Goal: Information Seeking & Learning: Get advice/opinions

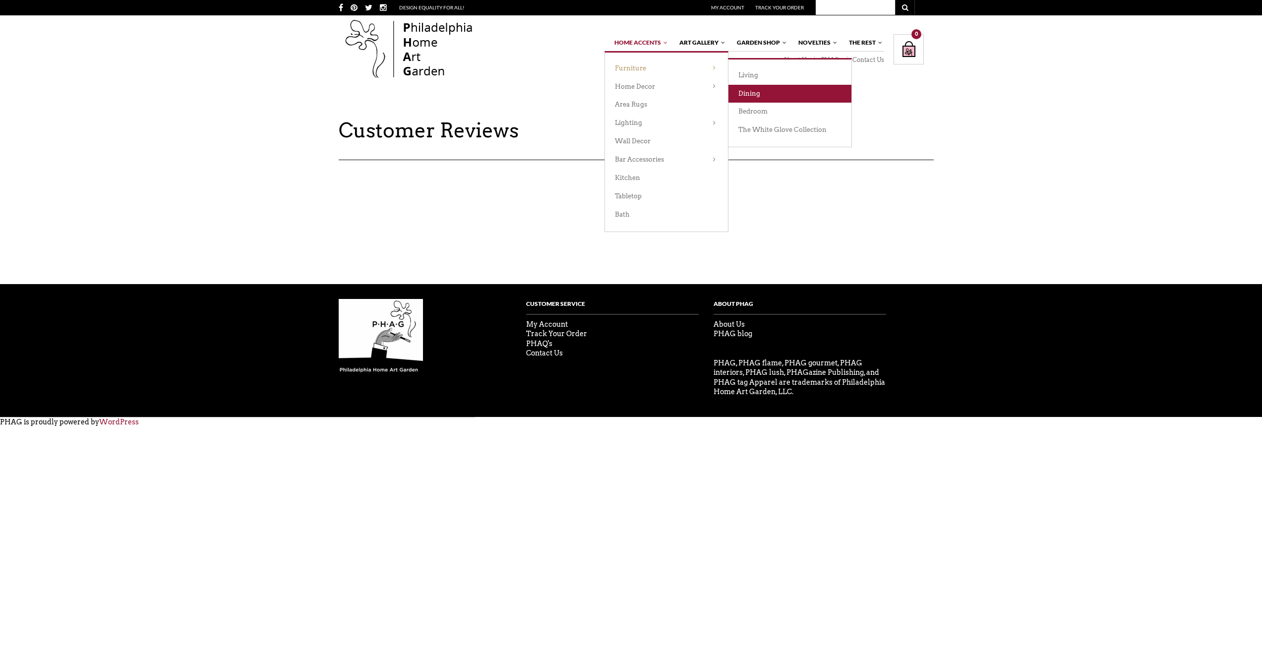
click at [760, 91] on link "Dining" at bounding box center [790, 94] width 123 height 18
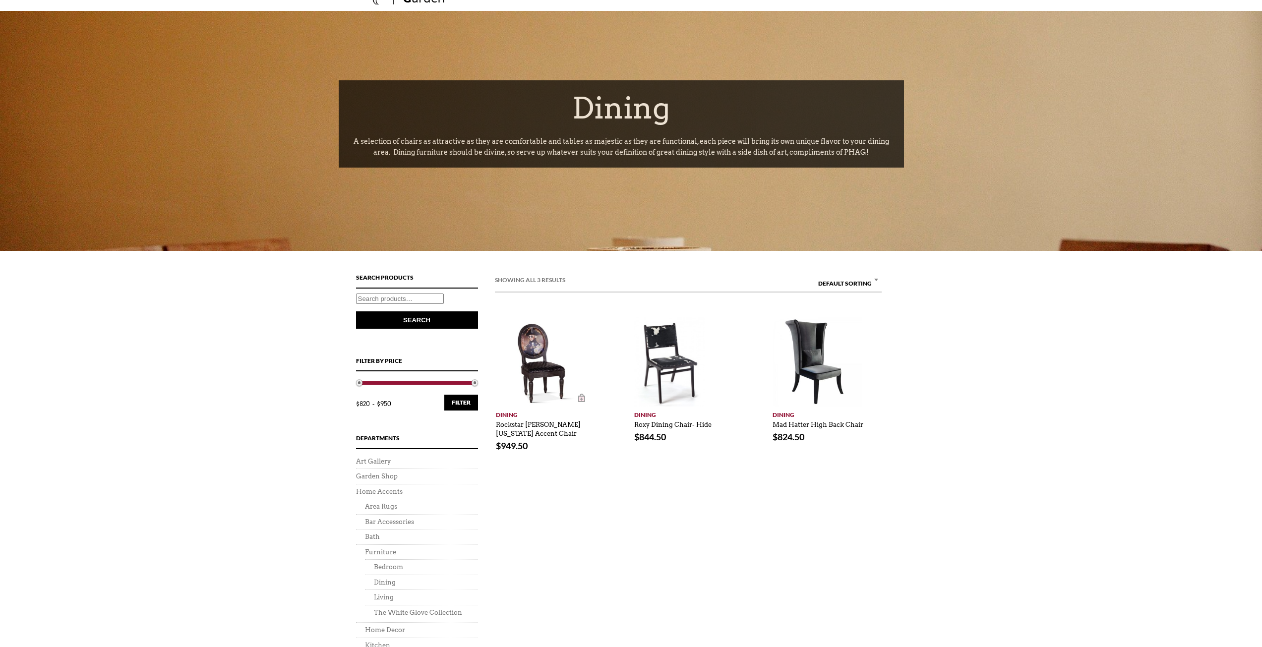
scroll to position [198, 0]
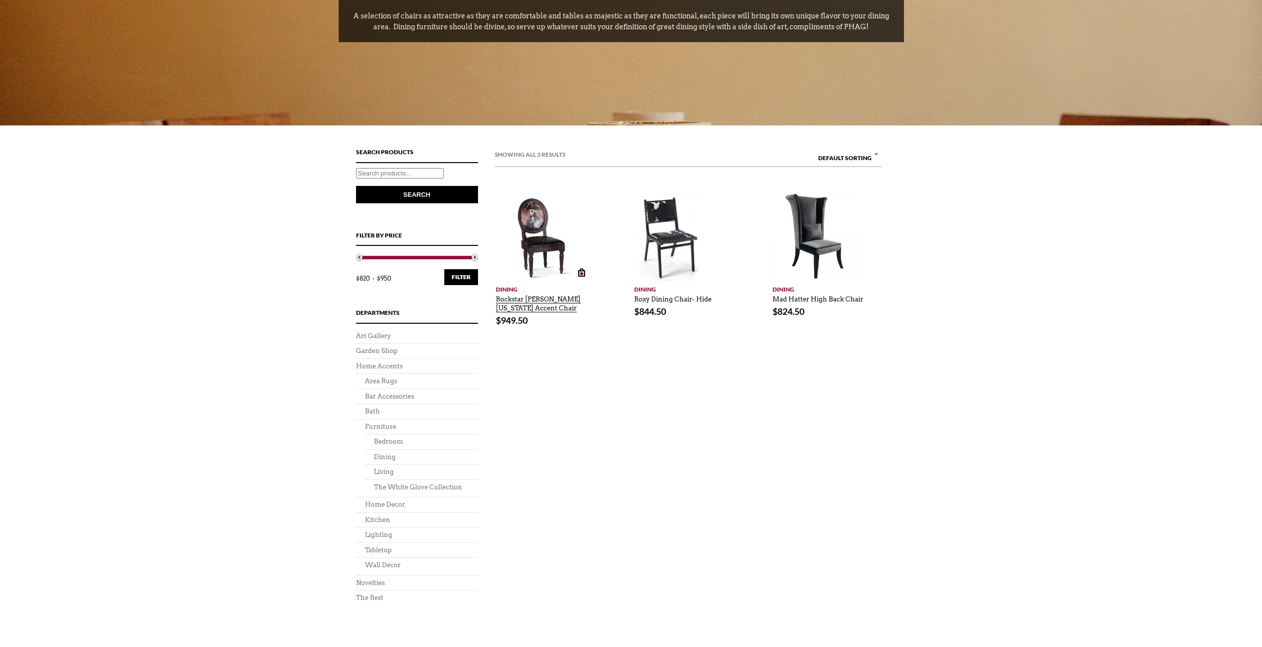
click at [531, 299] on link "Rockstar George Washington Accent Chair" at bounding box center [538, 302] width 85 height 22
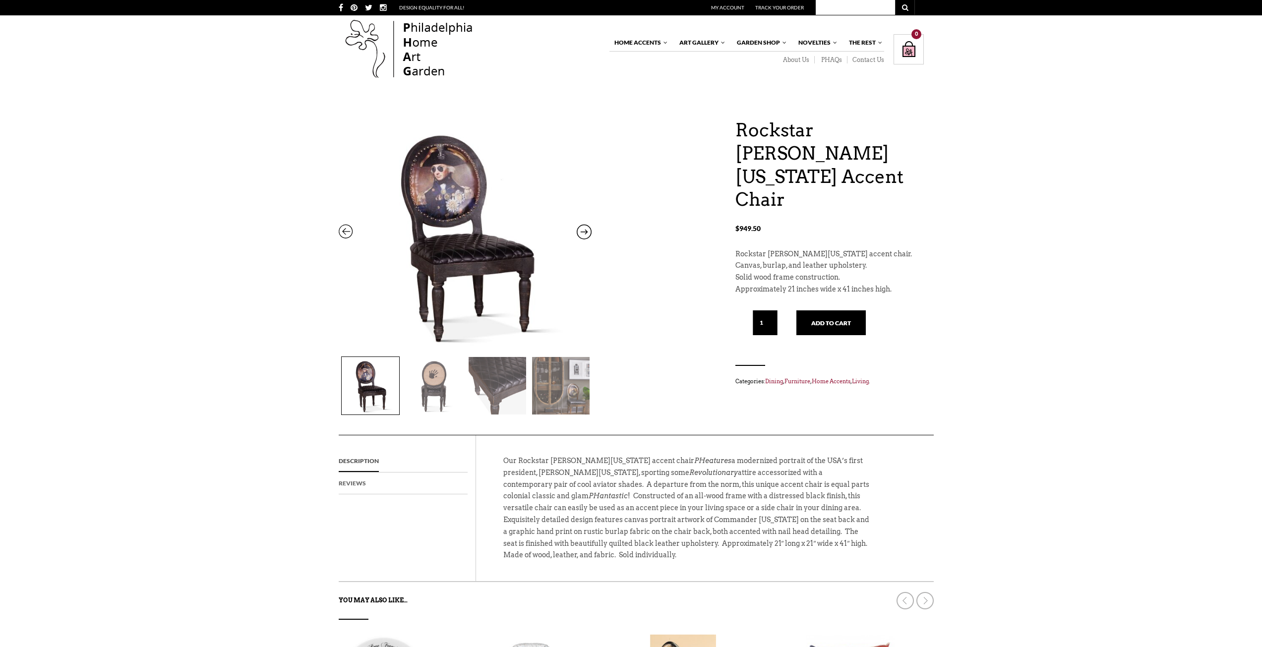
click at [358, 484] on link "Reviews" at bounding box center [352, 484] width 27 height 22
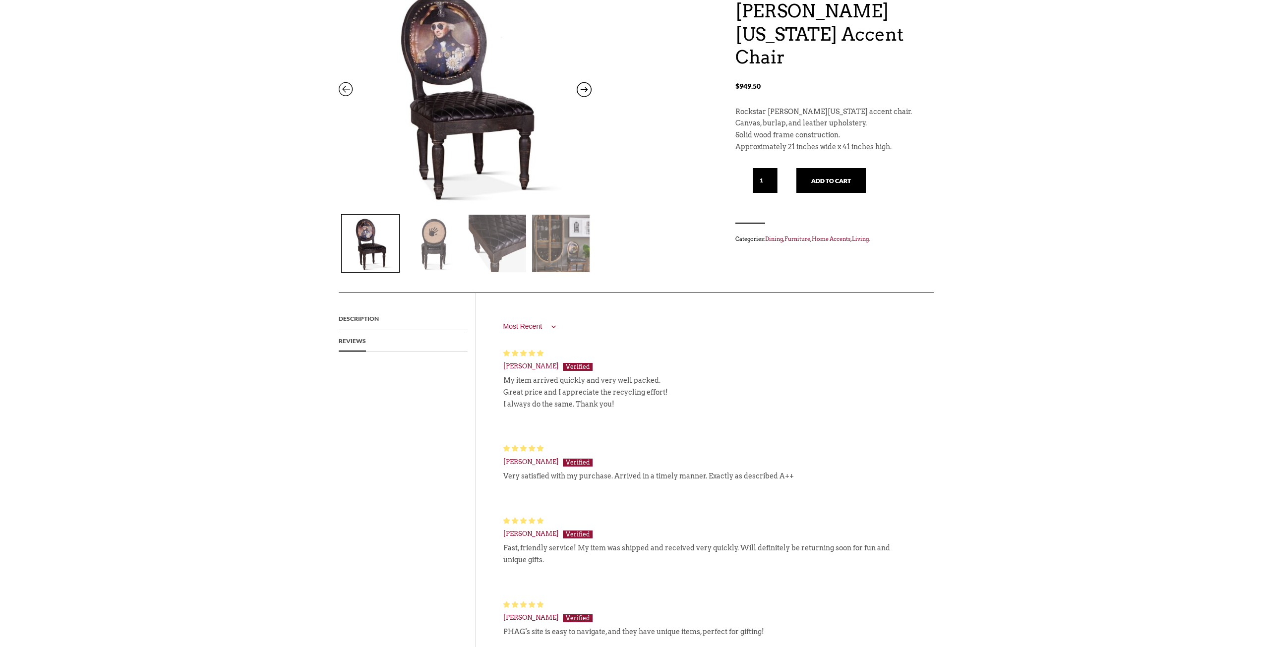
scroll to position [149, 0]
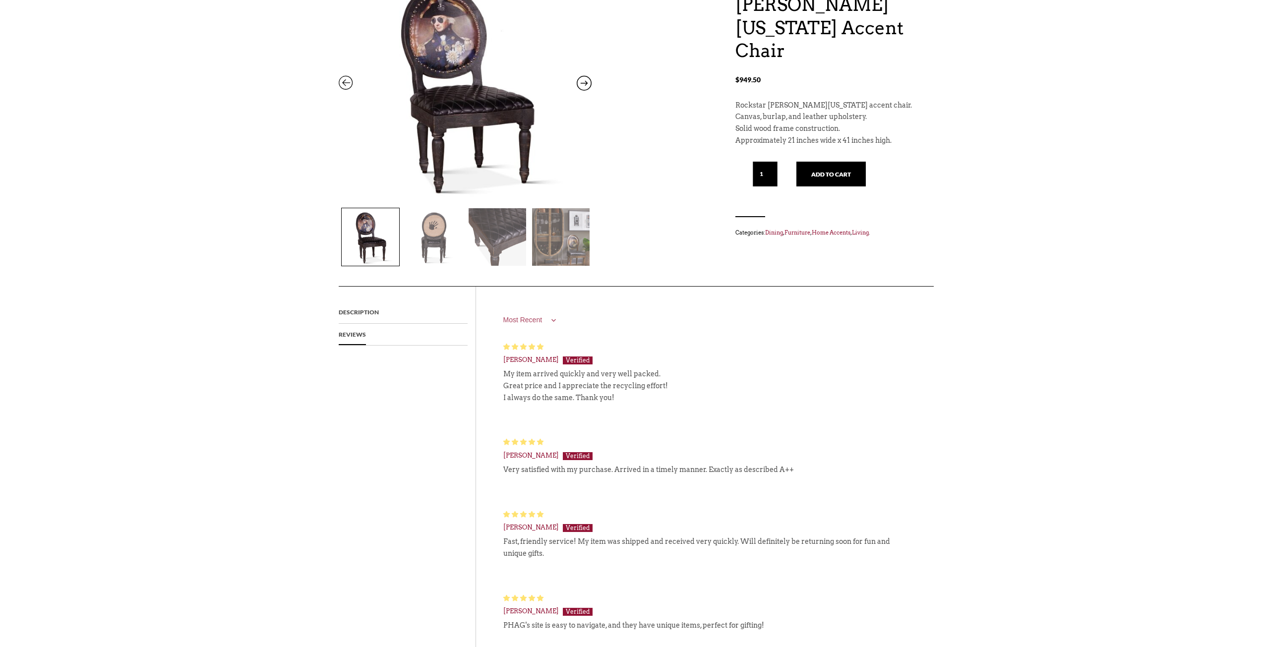
click at [553, 319] on select "Most Recent Highest Rating Lowest Rating Only Pictures Pictures First Videos Fi…" at bounding box center [531, 320] width 56 height 20
click at [656, 326] on div "Most Recent Highest Rating Lowest Rating Only Pictures Pictures First Videos Fi…" at bounding box center [696, 320] width 387 height 20
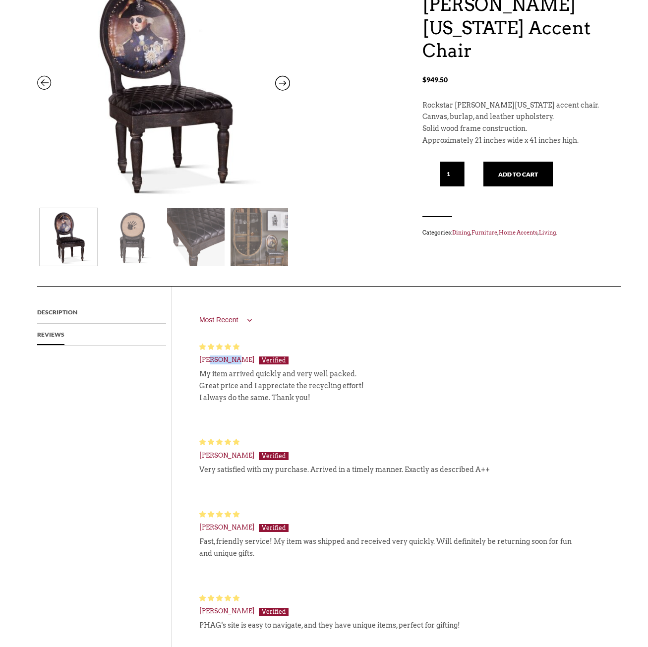
drag, startPoint x: 211, startPoint y: 358, endPoint x: 233, endPoint y: 356, distance: 21.9
type textarea "raine R"
click at [233, 356] on span "Lorraine R." at bounding box center [227, 359] width 56 height 7
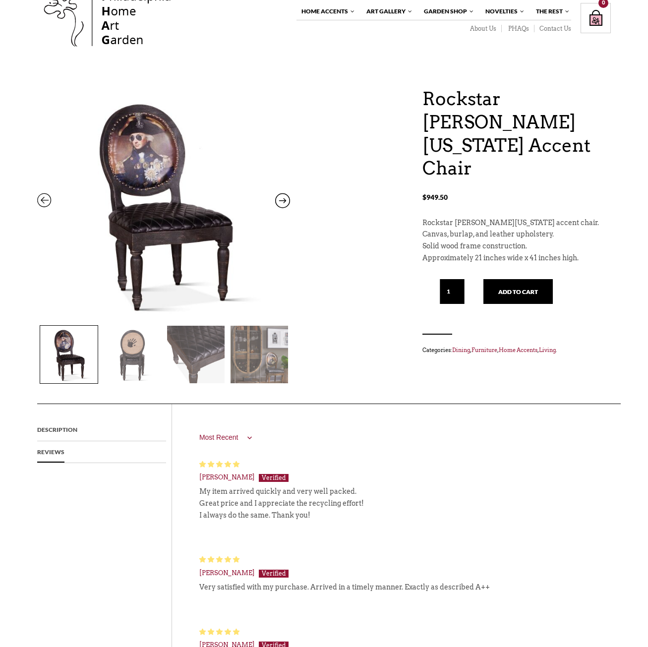
scroll to position [0, 0]
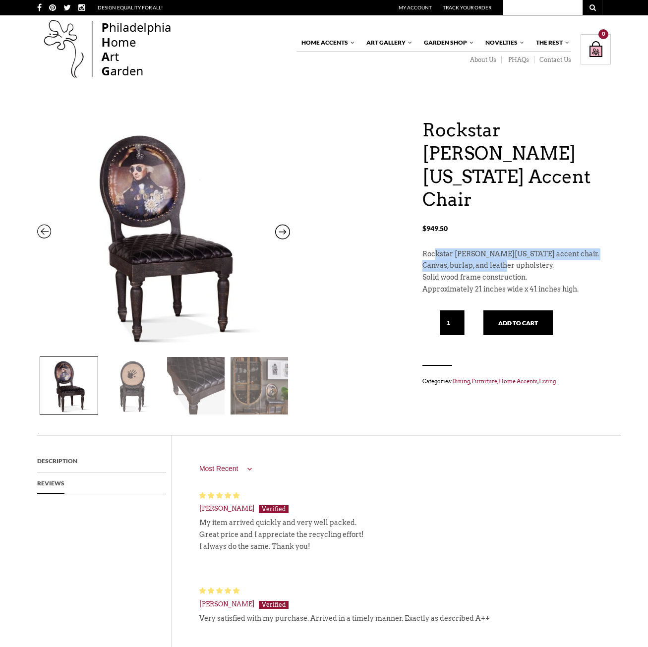
drag, startPoint x: 434, startPoint y: 231, endPoint x: 507, endPoint y: 238, distance: 73.2
click at [507, 248] on div "Rockstar George Washington accent chair. Canvas, burlap, and leather upholstery…" at bounding box center [517, 271] width 188 height 47
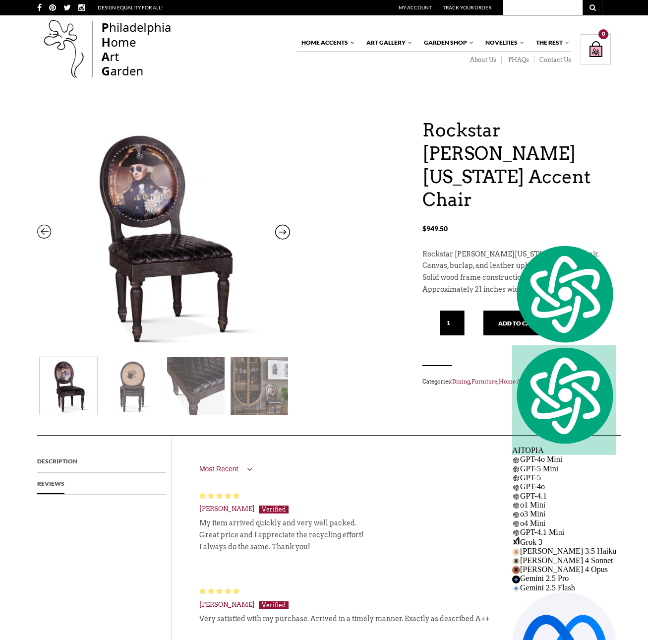
click at [352, 324] on div "Rockstar George Washington Accent Chair $ 949.50 Rockstar George Washington Acc…" at bounding box center [323, 277] width 573 height 316
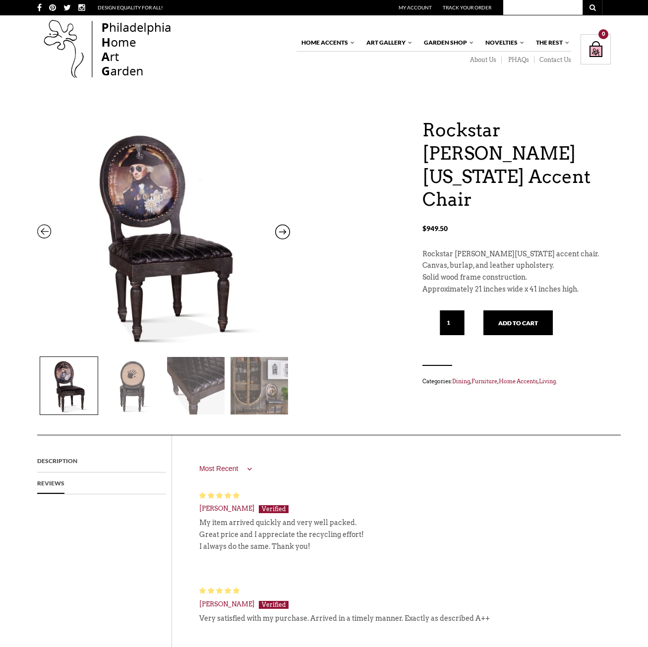
drag, startPoint x: 226, startPoint y: 496, endPoint x: 240, endPoint y: 496, distance: 13.9
click at [240, 496] on div "04/23/2025" at bounding box center [388, 495] width 379 height 9
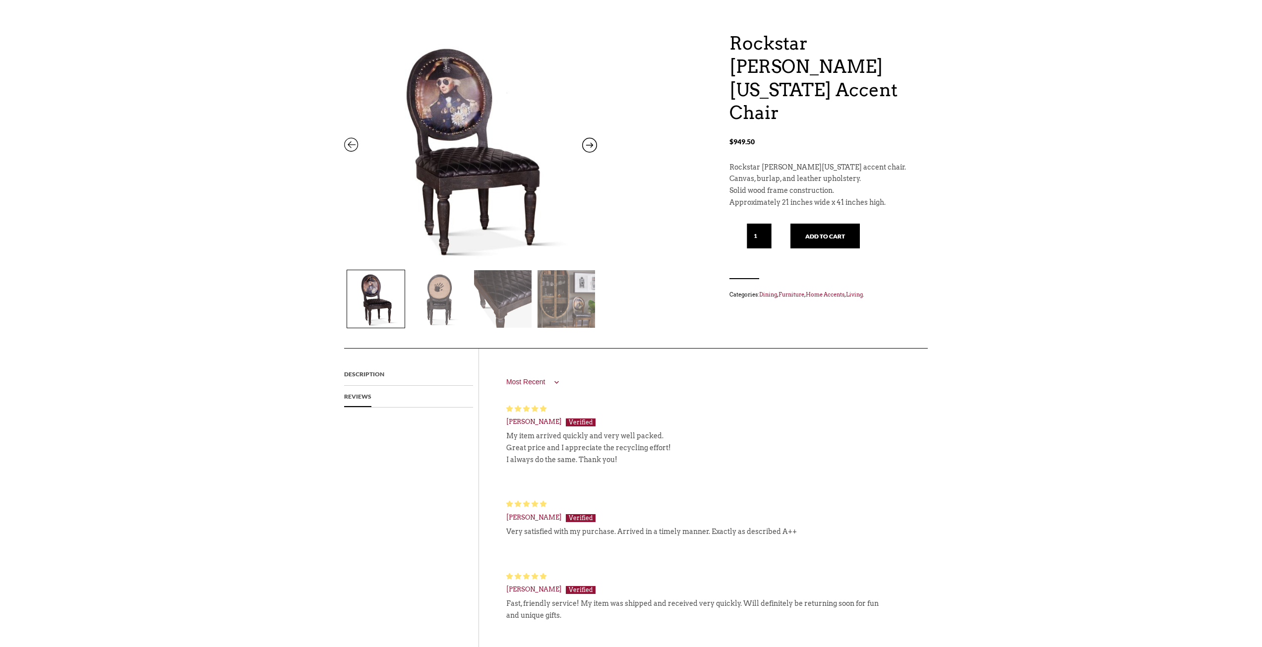
scroll to position [50, 0]
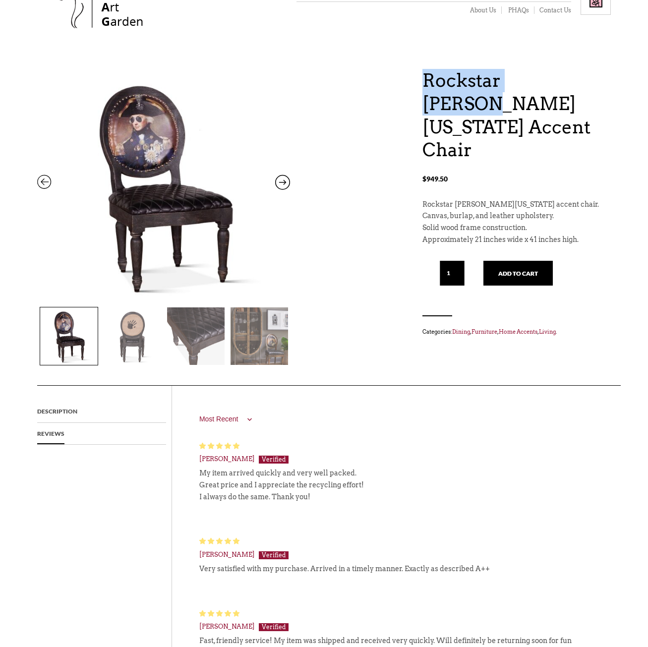
drag, startPoint x: 362, startPoint y: 108, endPoint x: 381, endPoint y: 134, distance: 32.2
click at [381, 134] on div "Rockstar George Washington Accent Chair $ 949.50 Rockstar George Washington Acc…" at bounding box center [323, 227] width 573 height 316
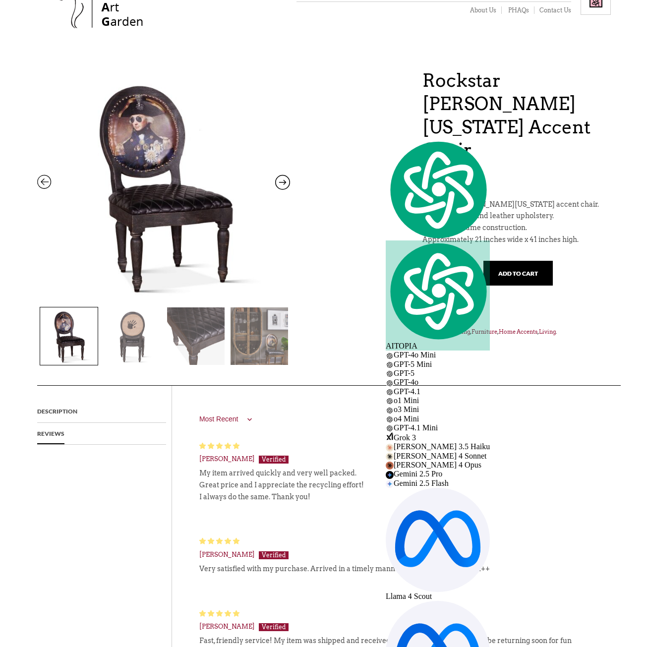
click at [381, 104] on div "Rockstar George Washington Accent Chair $ 949.50 Rockstar George Washington Acc…" at bounding box center [323, 227] width 573 height 316
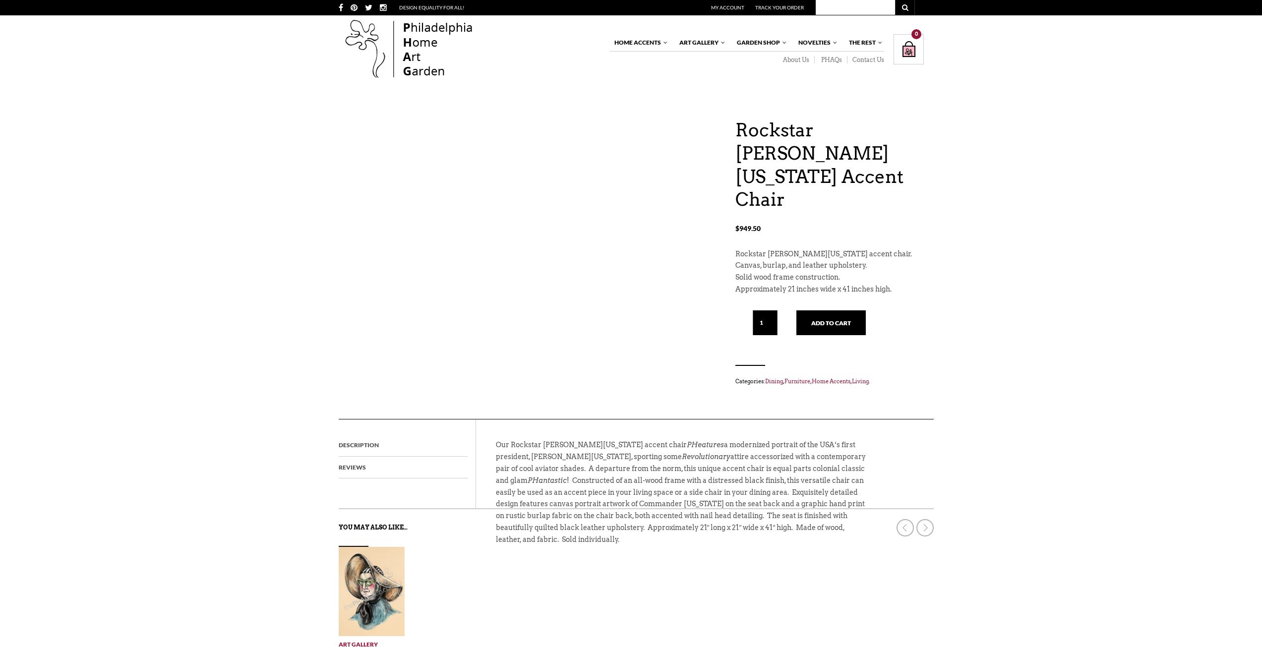
scroll to position [50, 0]
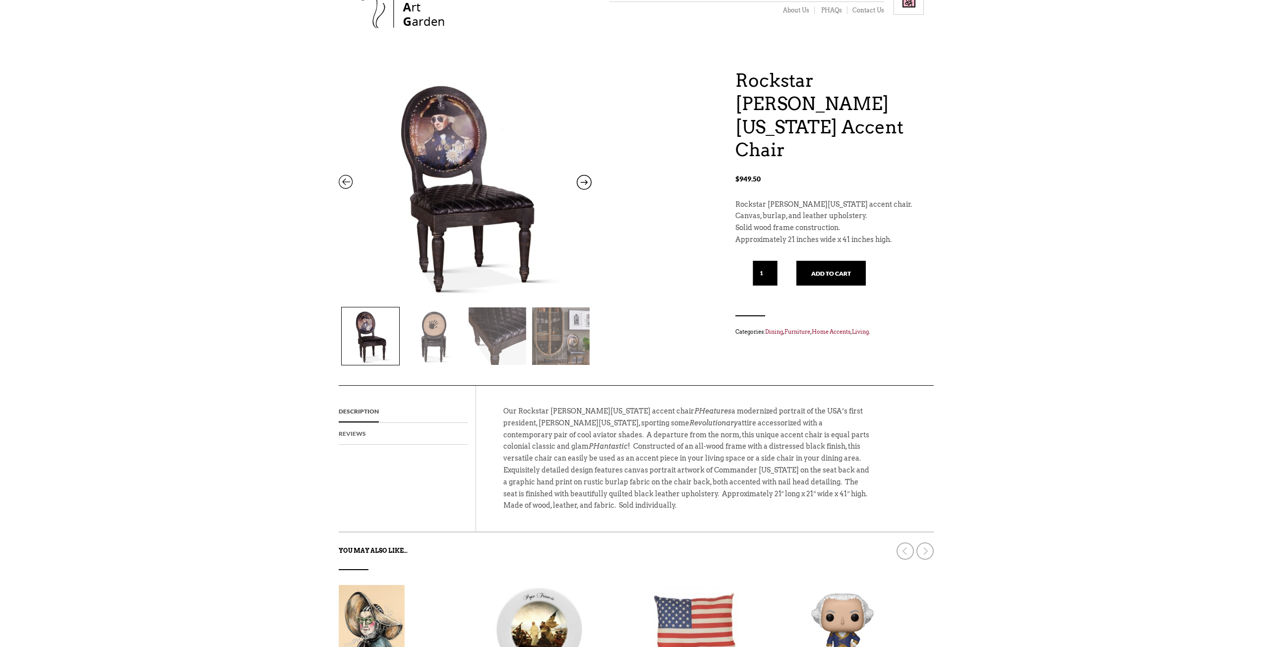
click at [352, 435] on link "Reviews" at bounding box center [352, 434] width 27 height 22
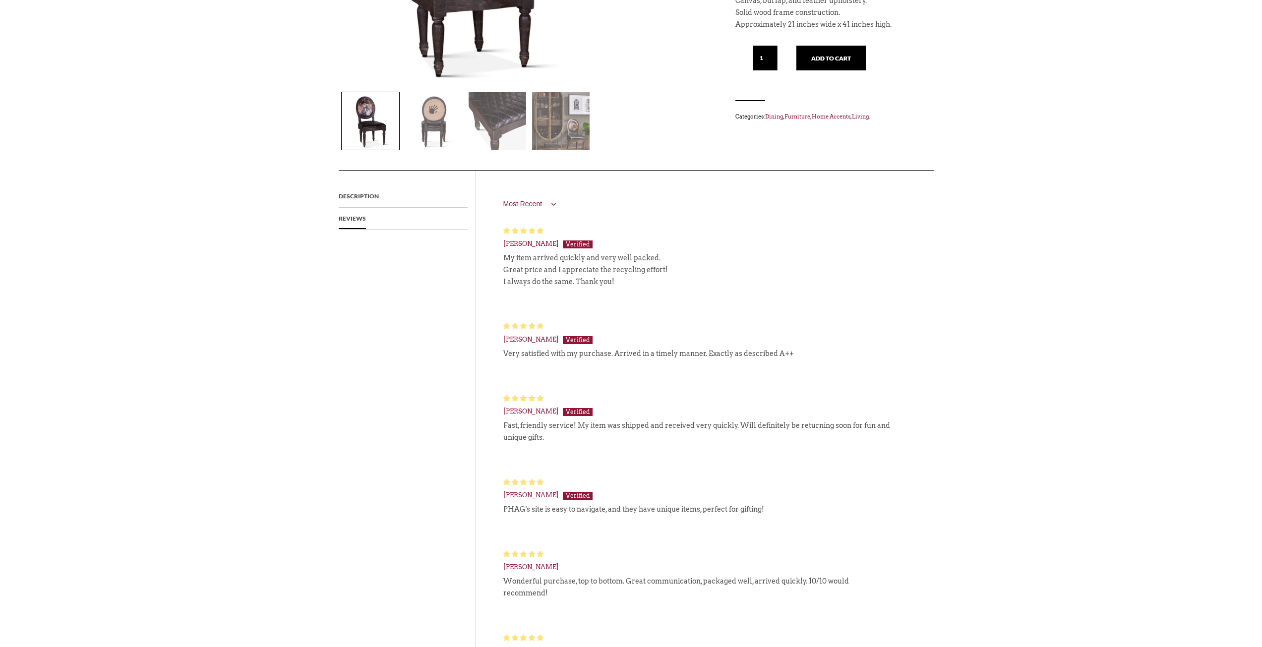
scroll to position [198, 0]
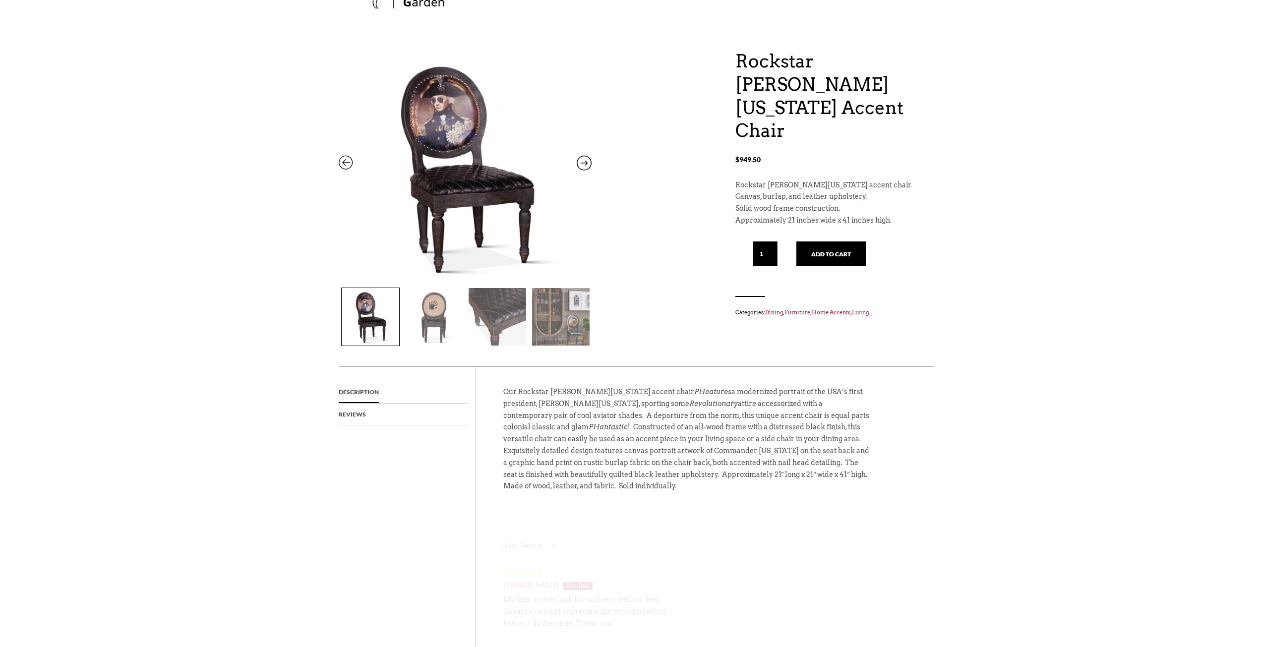
scroll to position [198, 0]
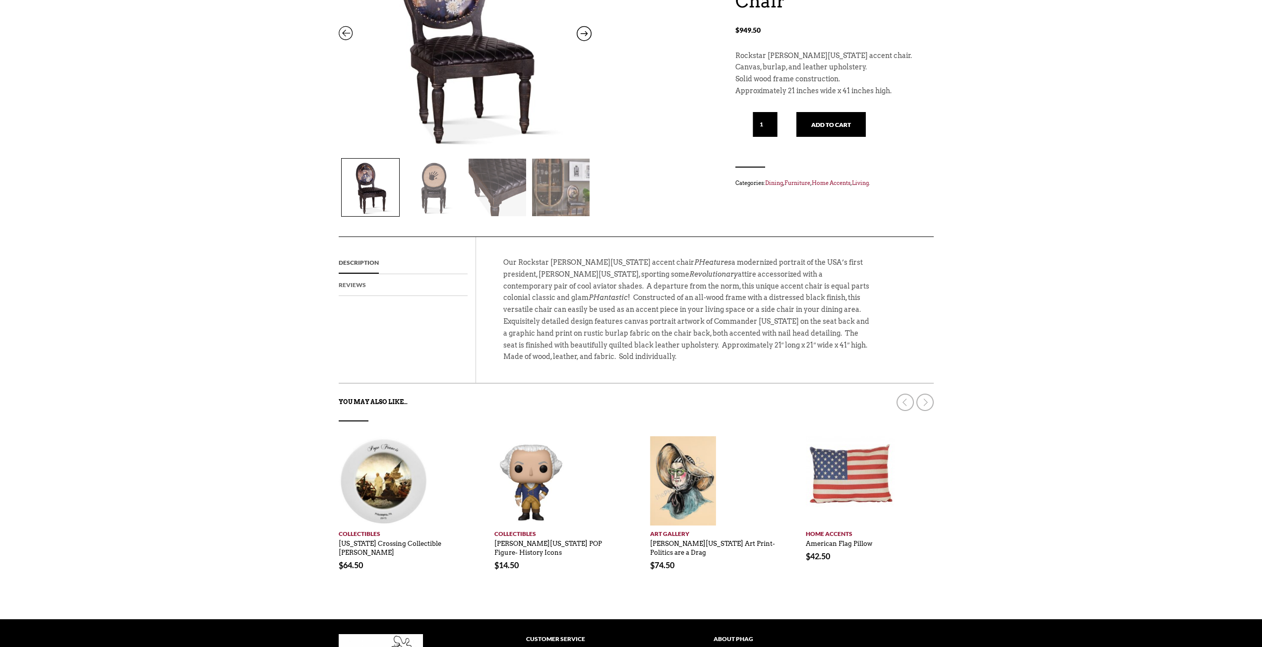
click at [355, 287] on link "Reviews" at bounding box center [352, 285] width 27 height 22
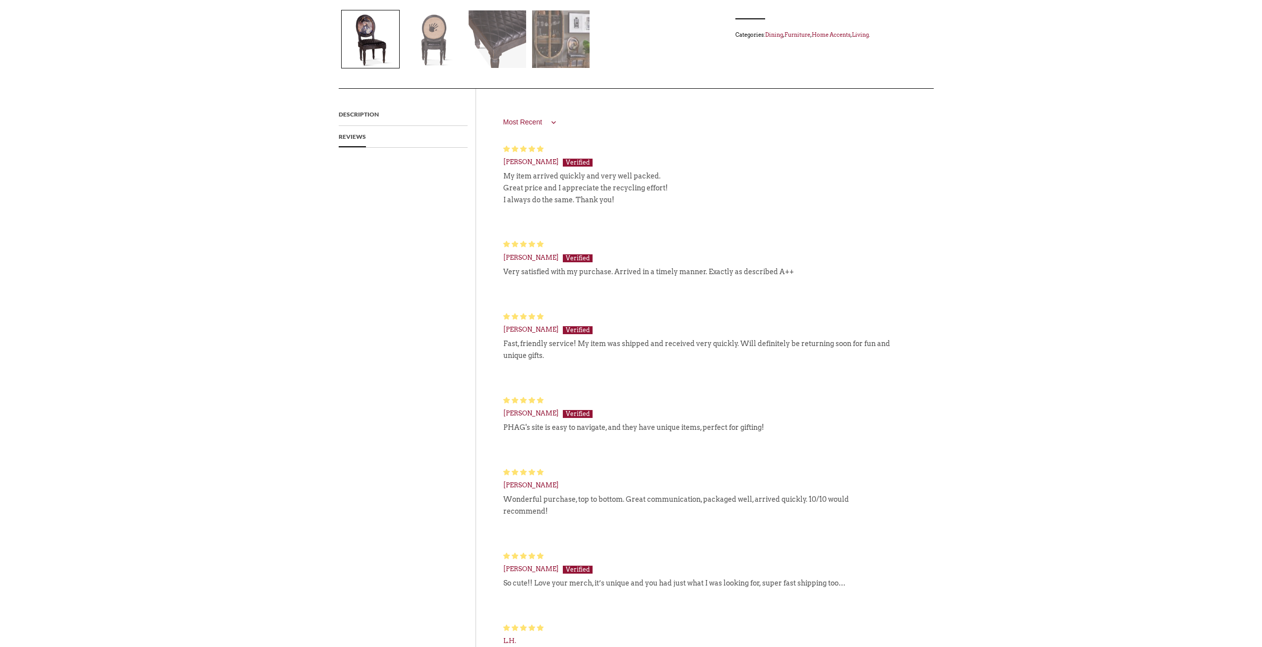
scroll to position [347, 0]
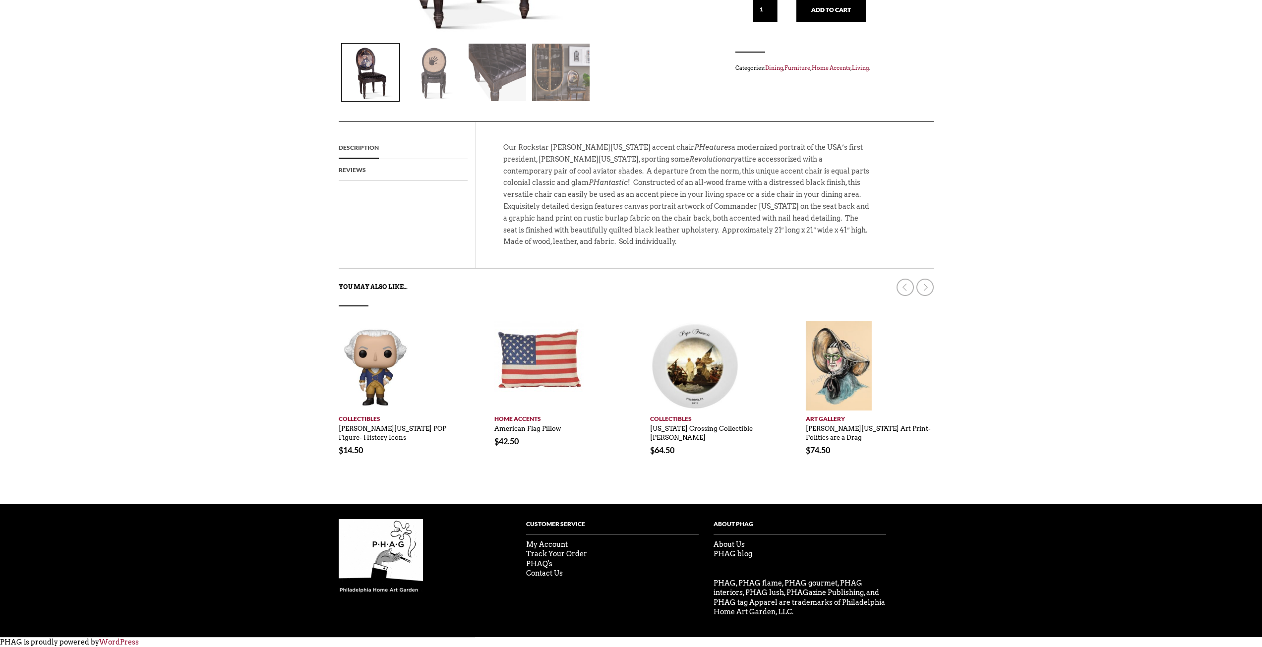
scroll to position [313, 0]
click at [357, 172] on link "Reviews" at bounding box center [352, 170] width 27 height 22
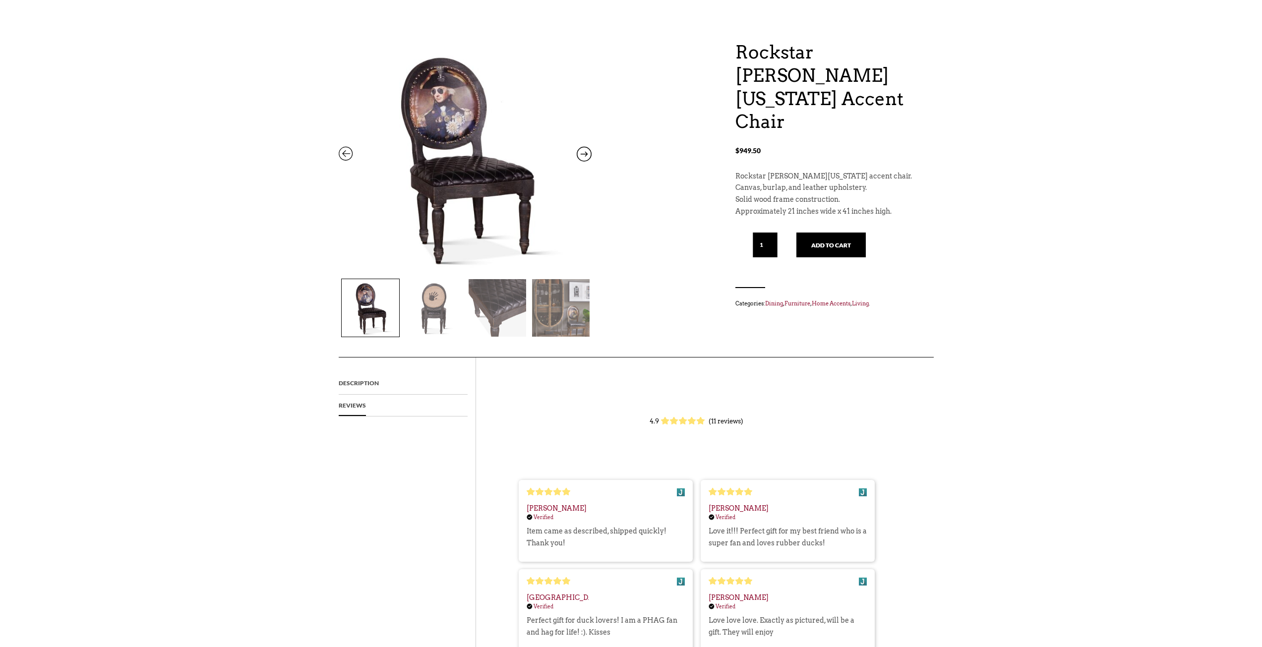
scroll to position [0, 0]
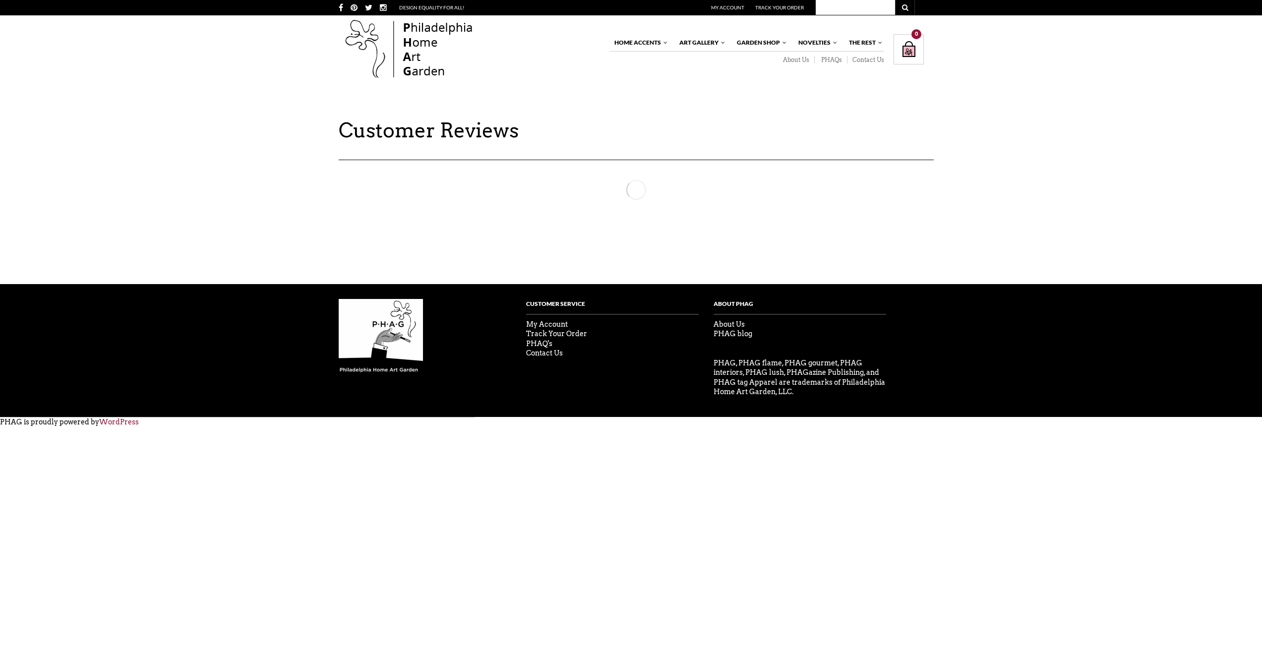
drag, startPoint x: 210, startPoint y: 125, endPoint x: 205, endPoint y: 121, distance: 6.7
click at [210, 125] on div "Customer Reviews 5.00 out of 5 Based on 14 reviews collected by Judge.me 14 0 0…" at bounding box center [631, 184] width 1262 height 131
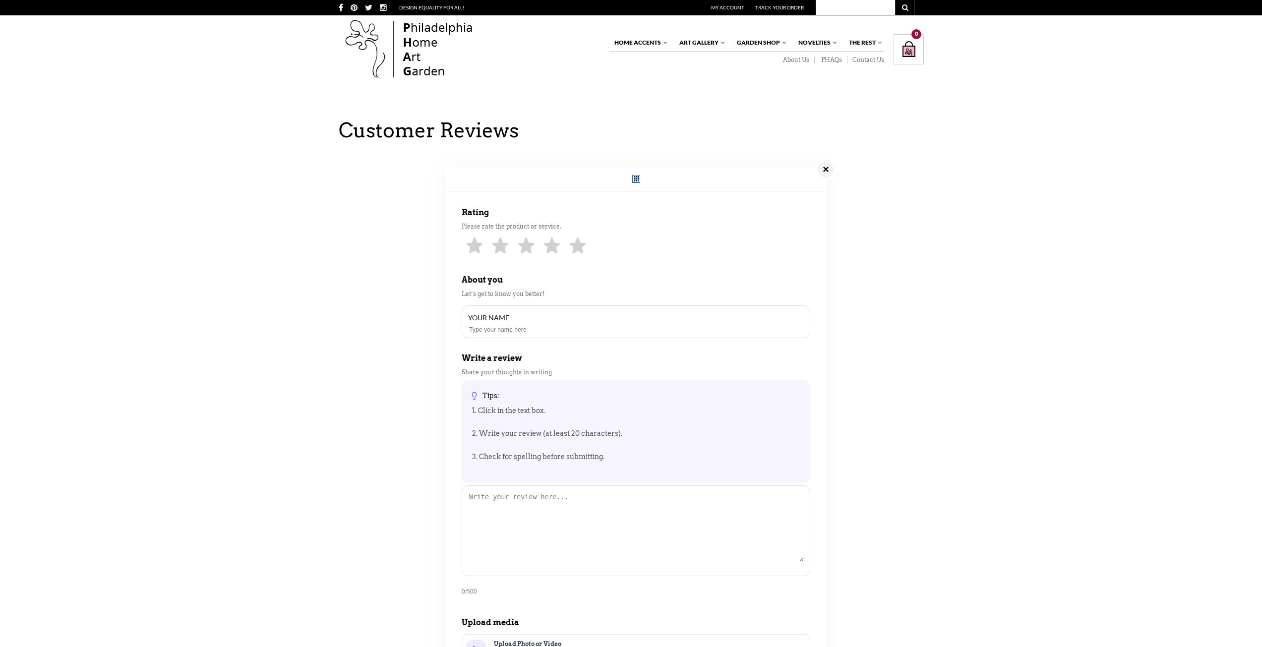
click at [828, 176] on div "✕" at bounding box center [826, 170] width 16 height 16
click at [827, 178] on div "✕" at bounding box center [826, 170] width 16 height 16
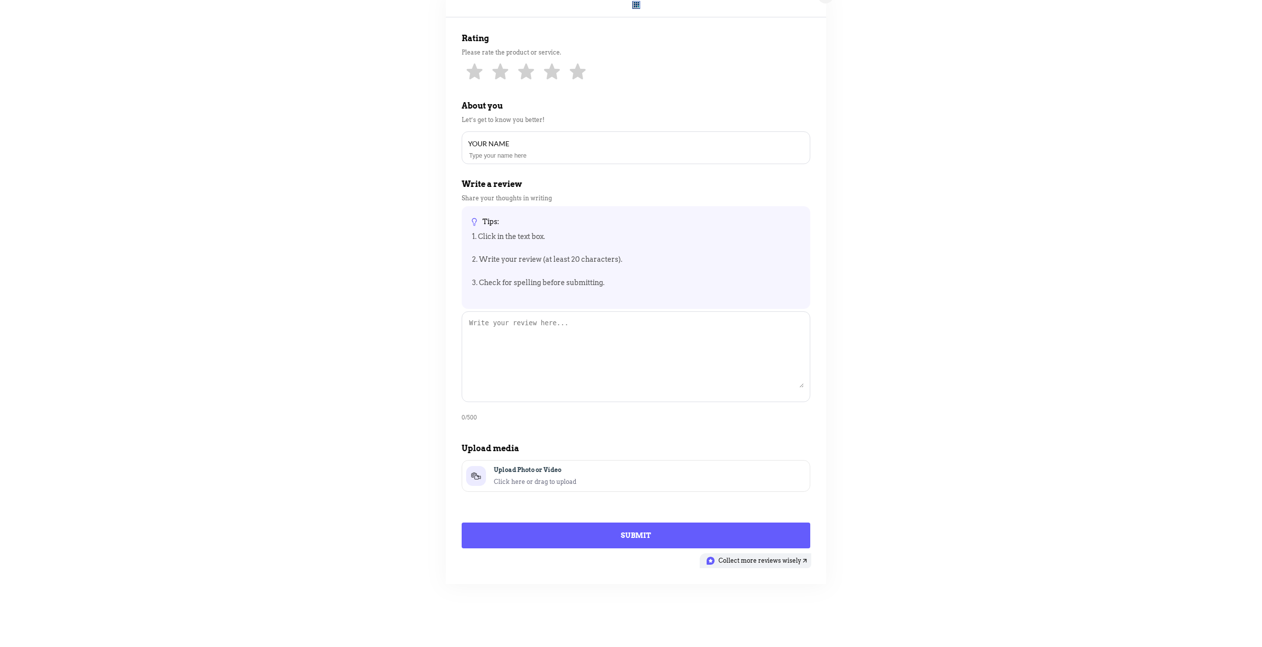
scroll to position [99, 0]
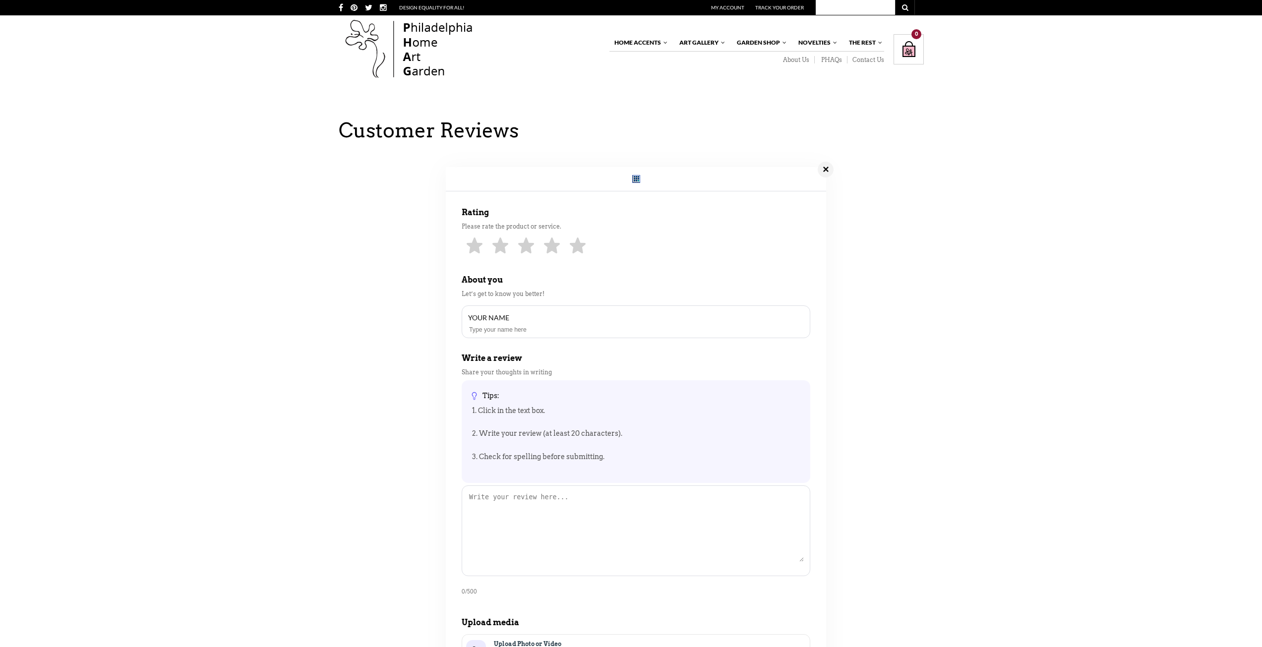
scroll to position [99, 0]
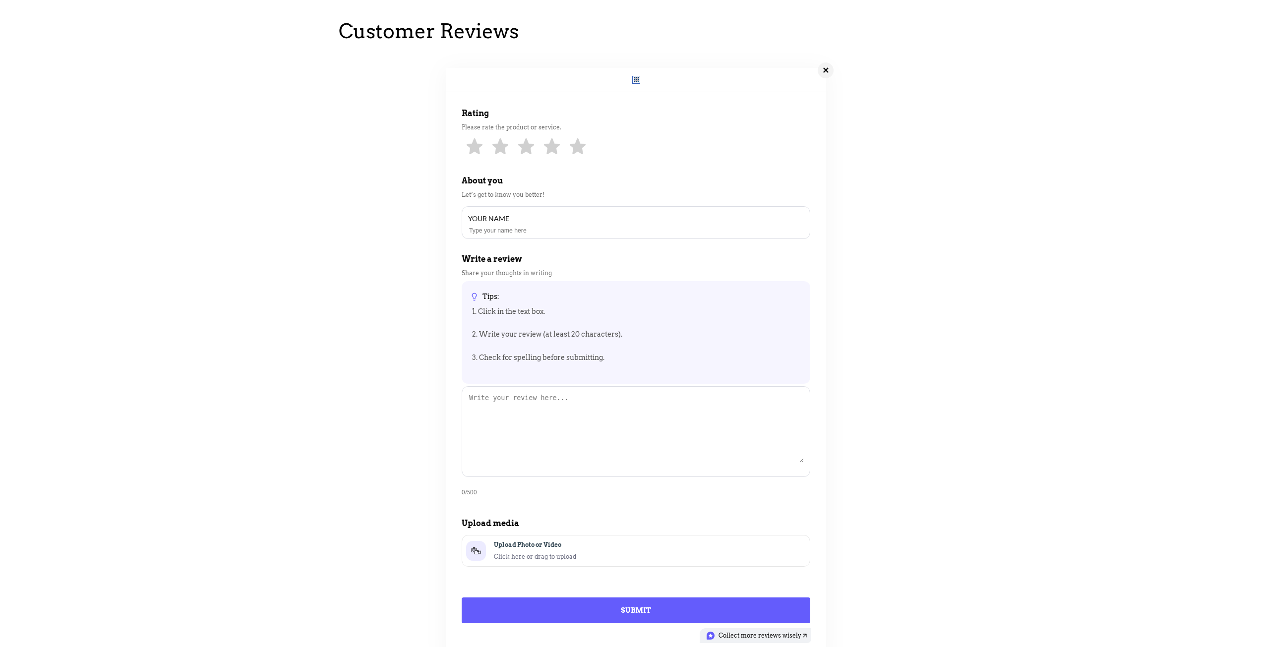
click at [863, 227] on div "Rating Please rate the product or service. About you Let’s get to know you bett…" at bounding box center [636, 364] width 595 height 606
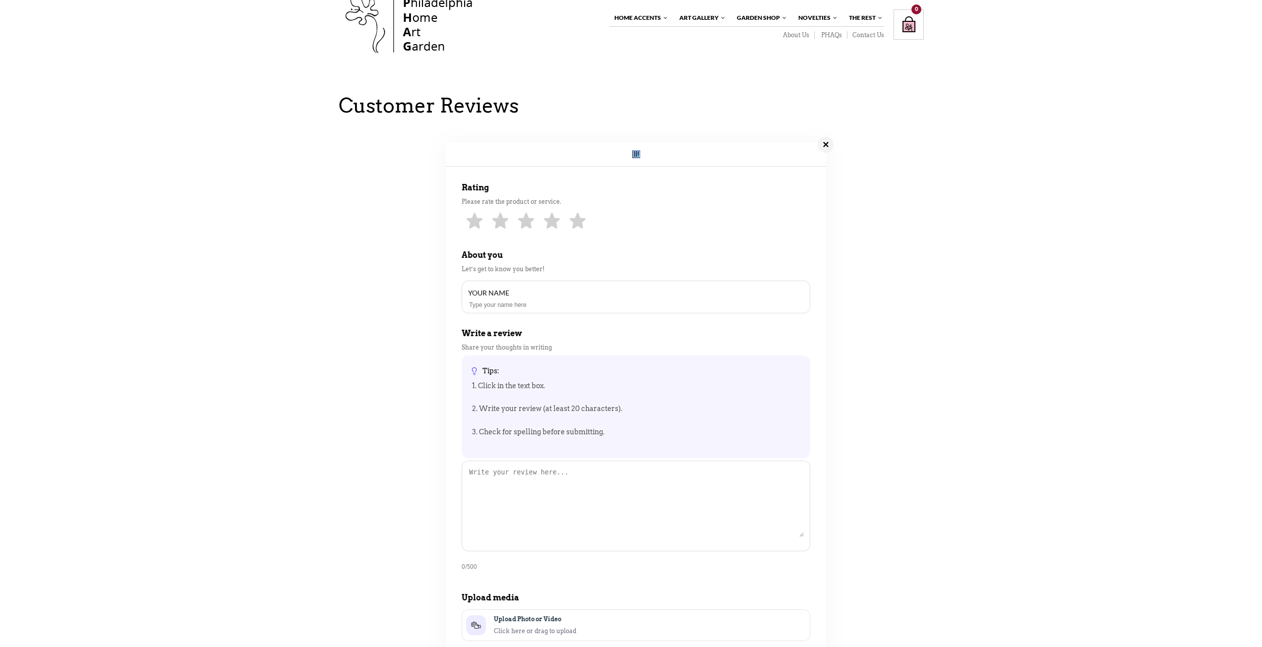
scroll to position [0, 0]
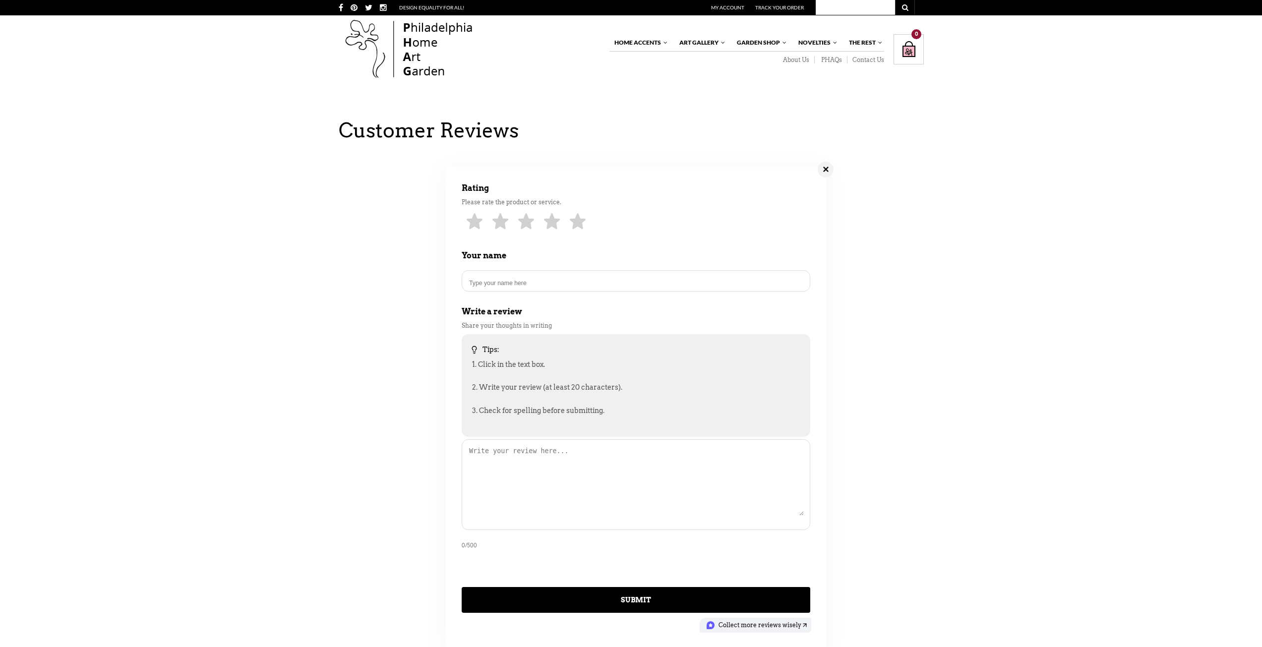
click at [648, 178] on div "✕" at bounding box center [826, 170] width 16 height 16
